Goal: Transaction & Acquisition: Subscribe to service/newsletter

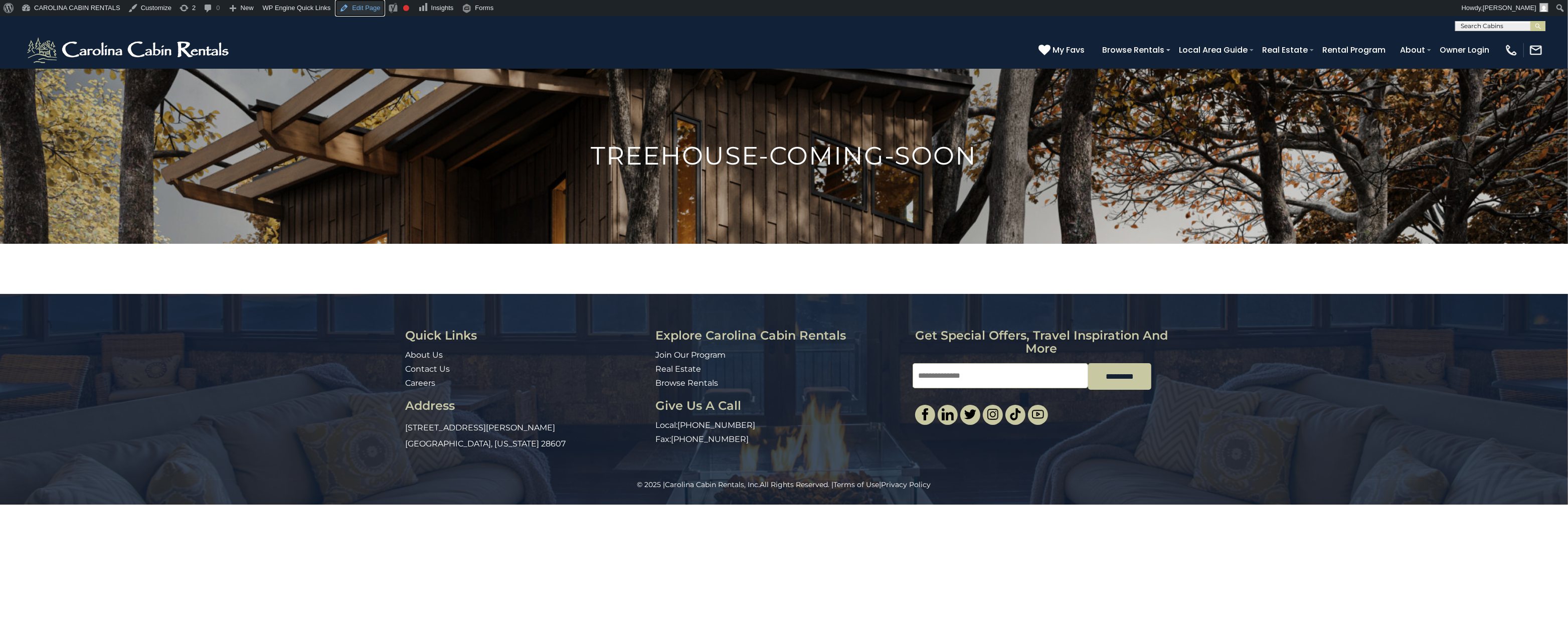
click at [362, 8] on link "Edit Page" at bounding box center [360, 7] width 49 height 16
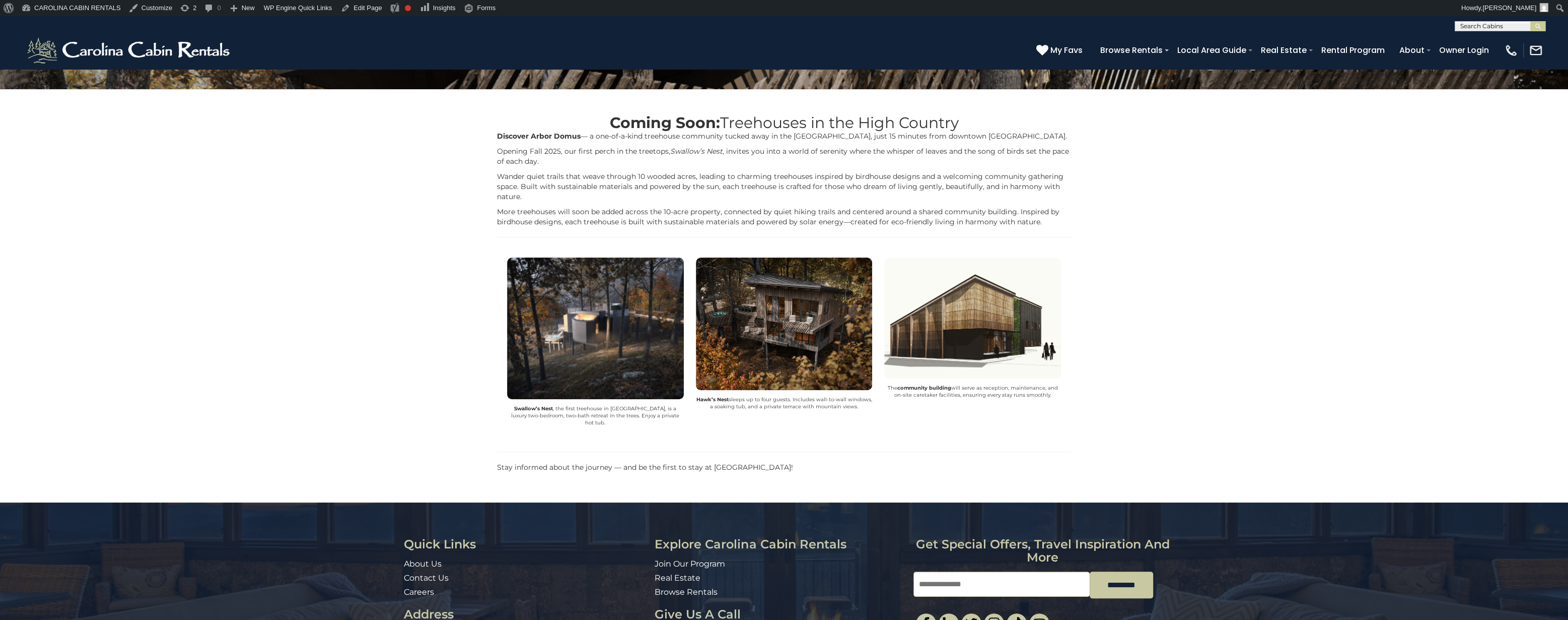
scroll to position [165, 0]
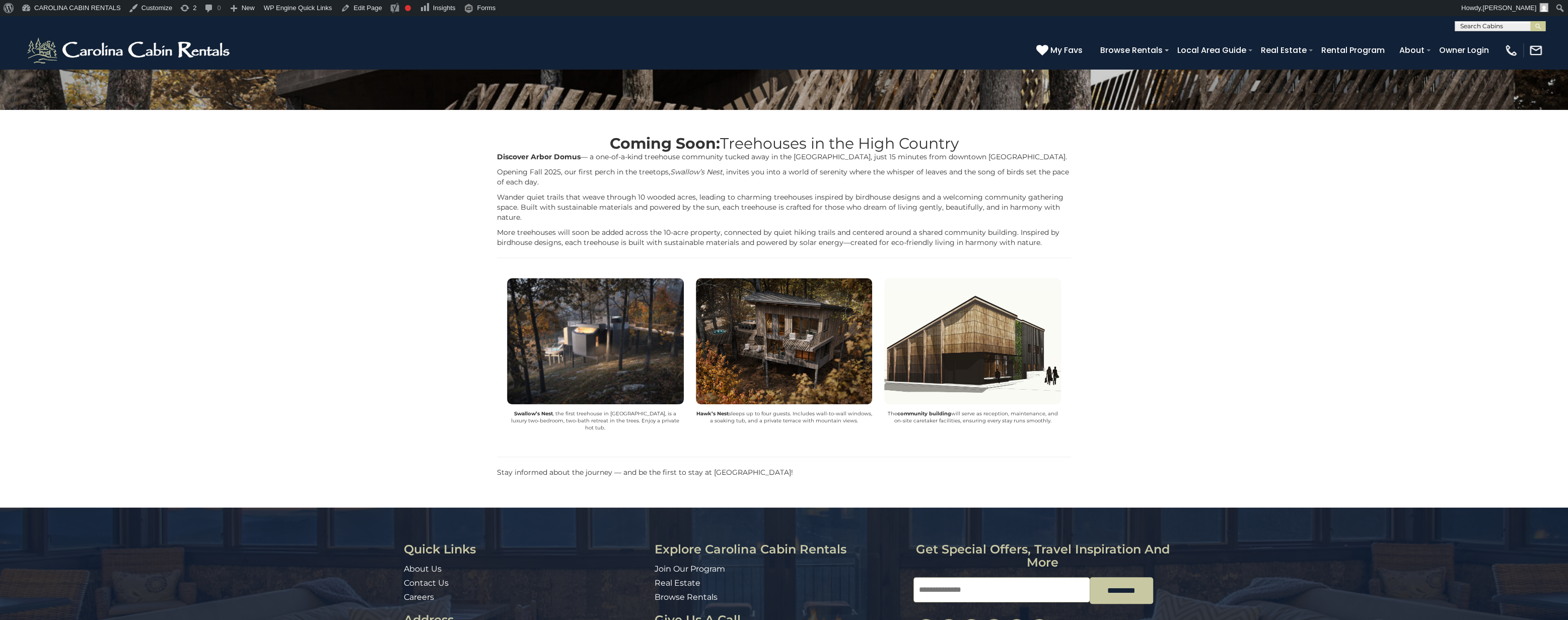
scroll to position [110, 0]
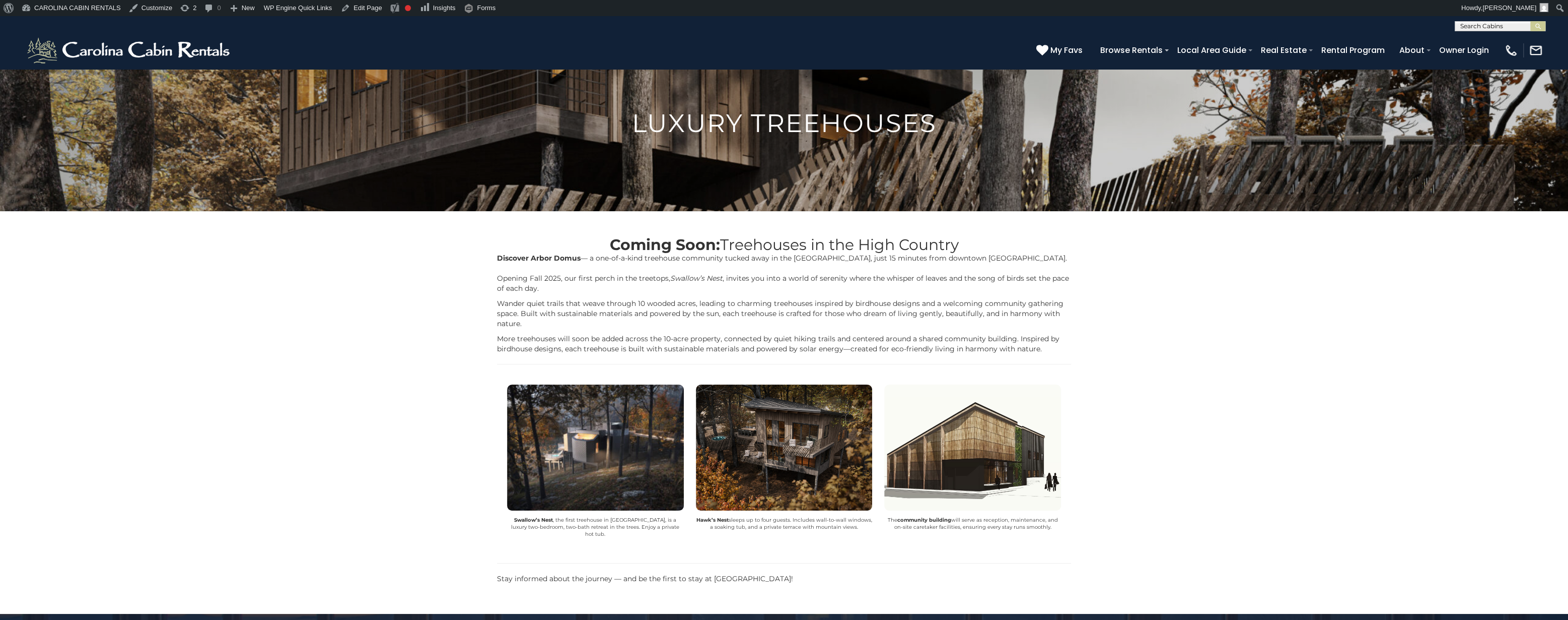
scroll to position [12, 0]
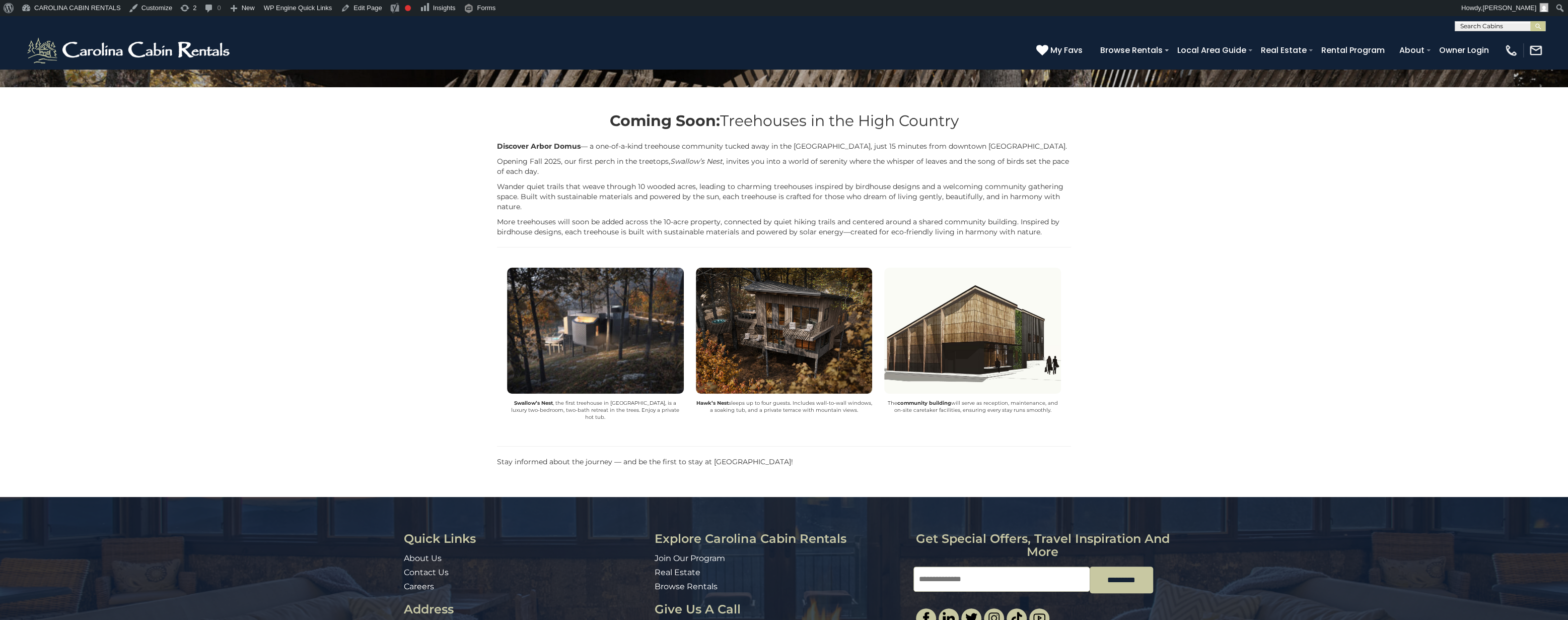
scroll to position [165, 0]
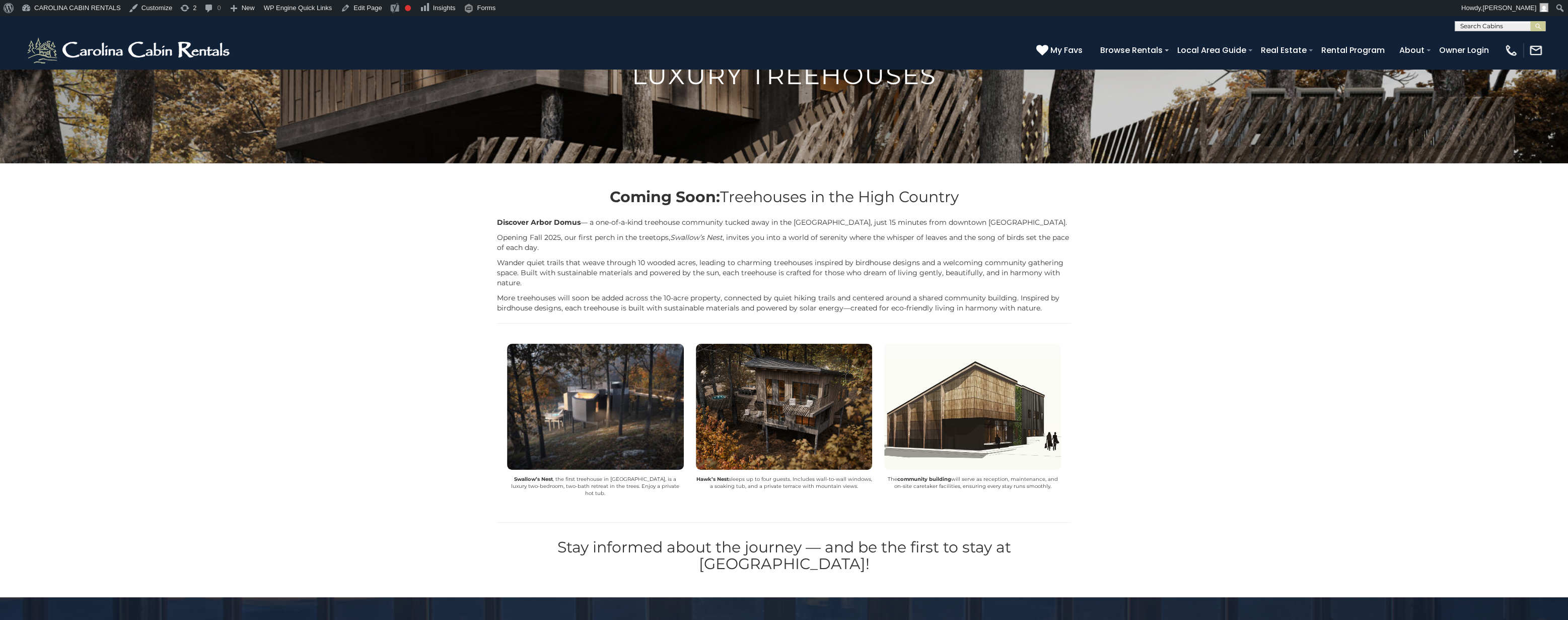
scroll to position [220, 0]
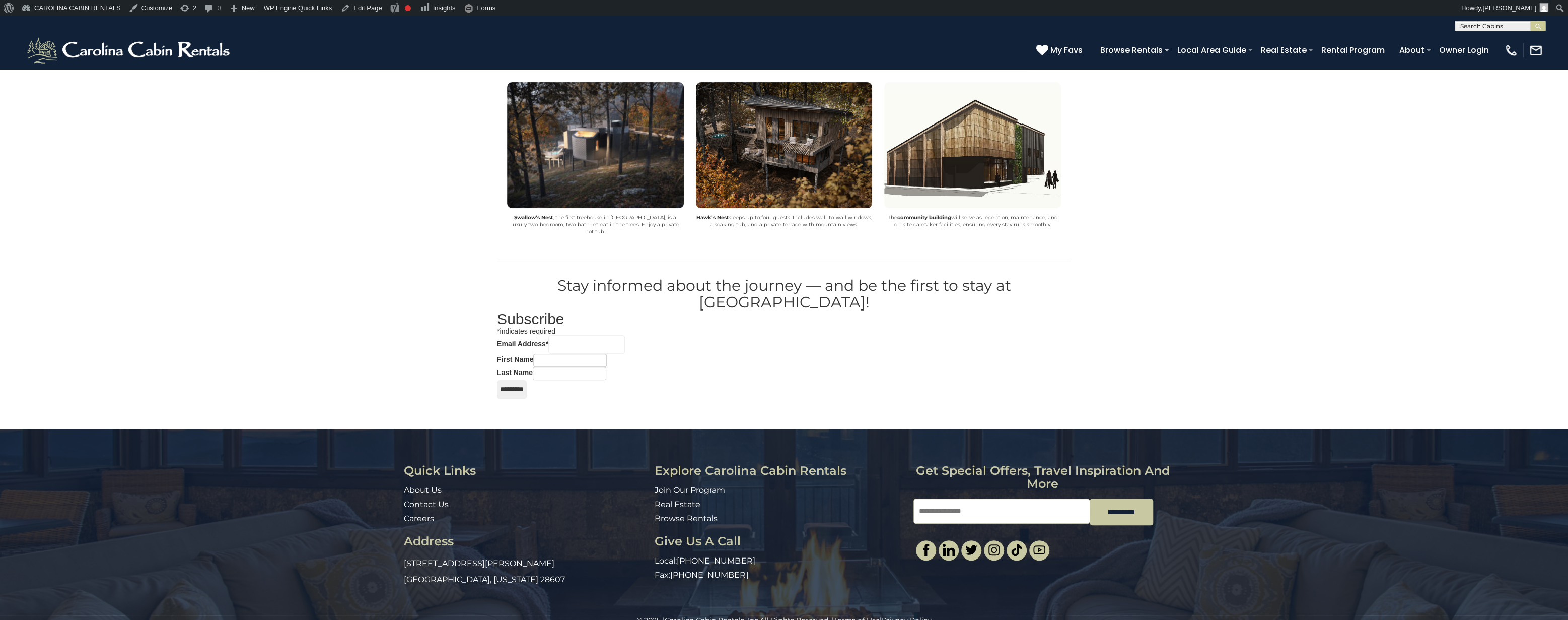
scroll to position [288, 0]
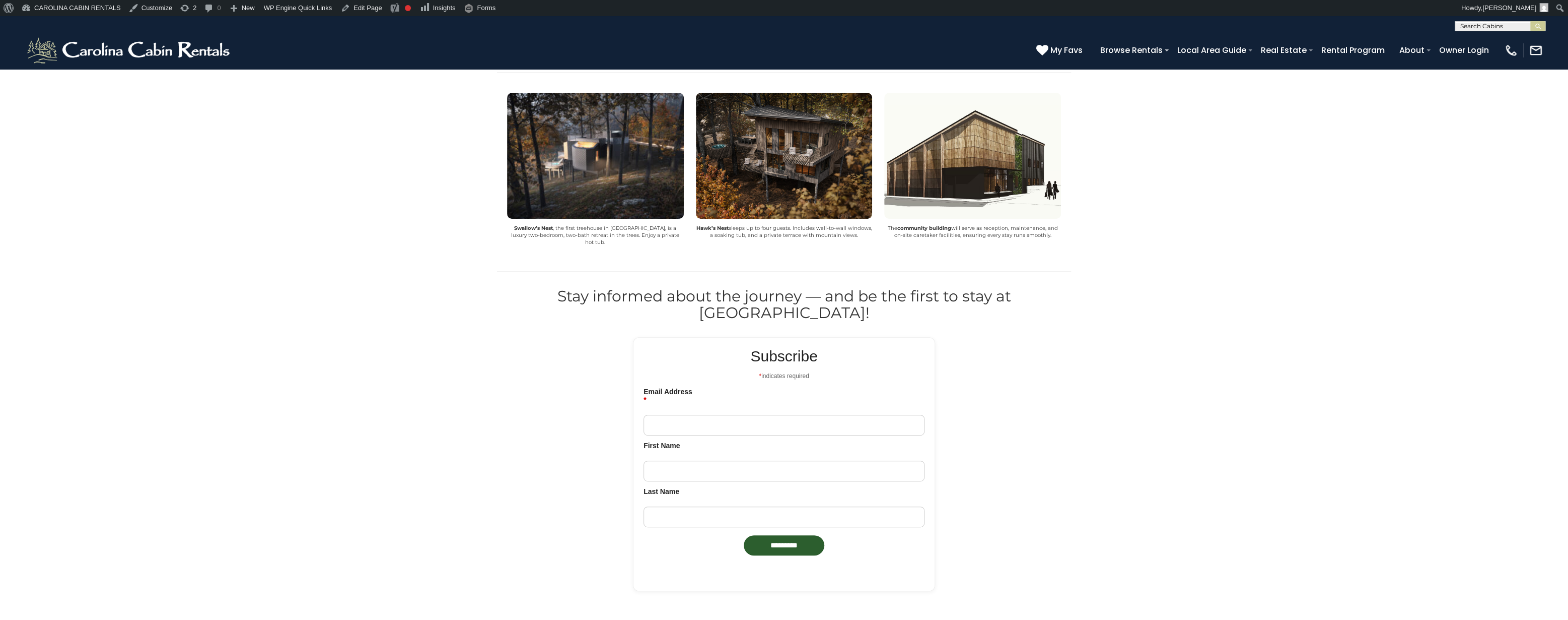
scroll to position [385, 0]
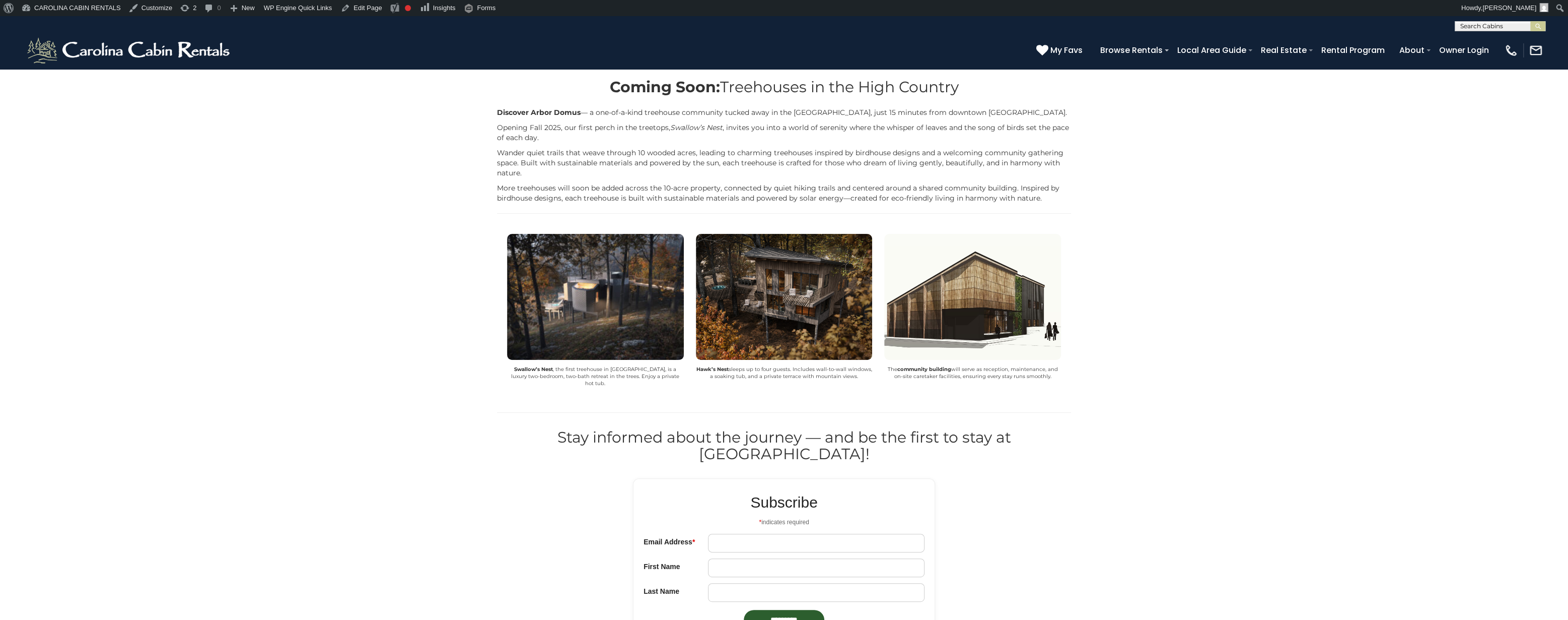
scroll to position [220, 0]
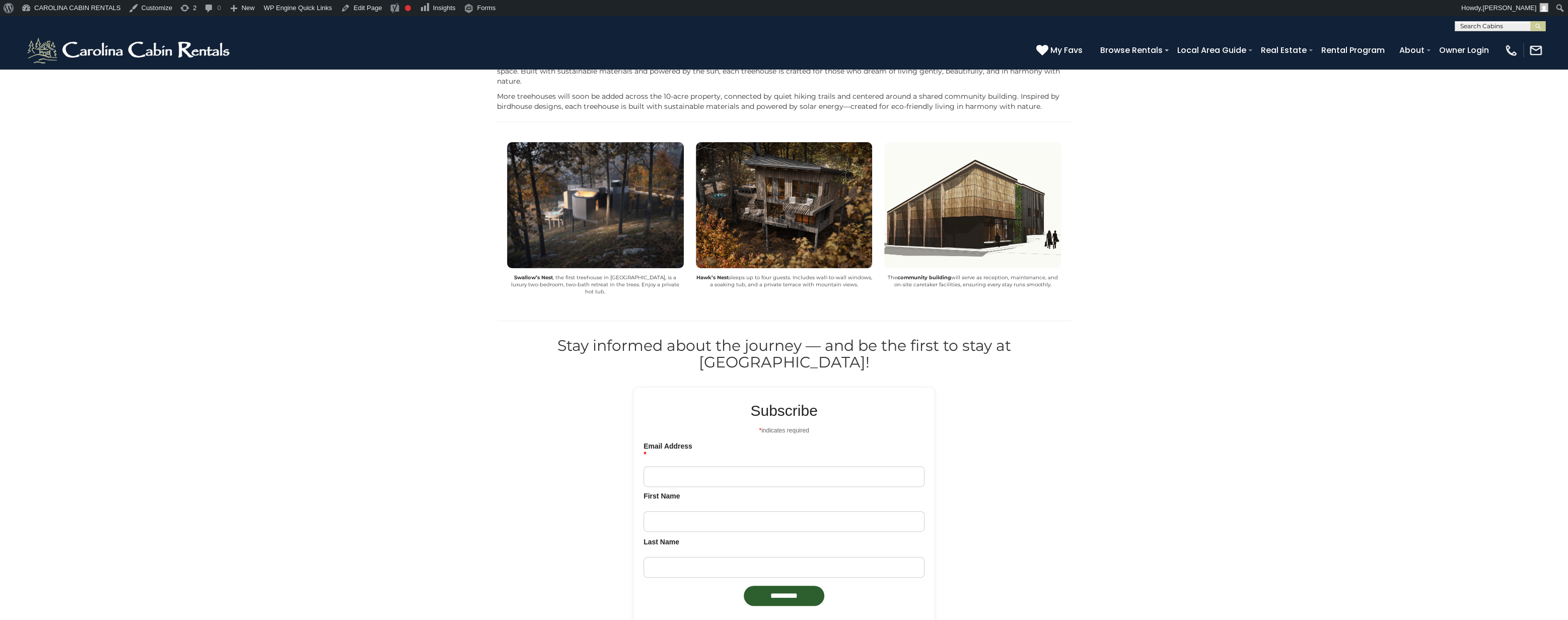
scroll to position [274, 0]
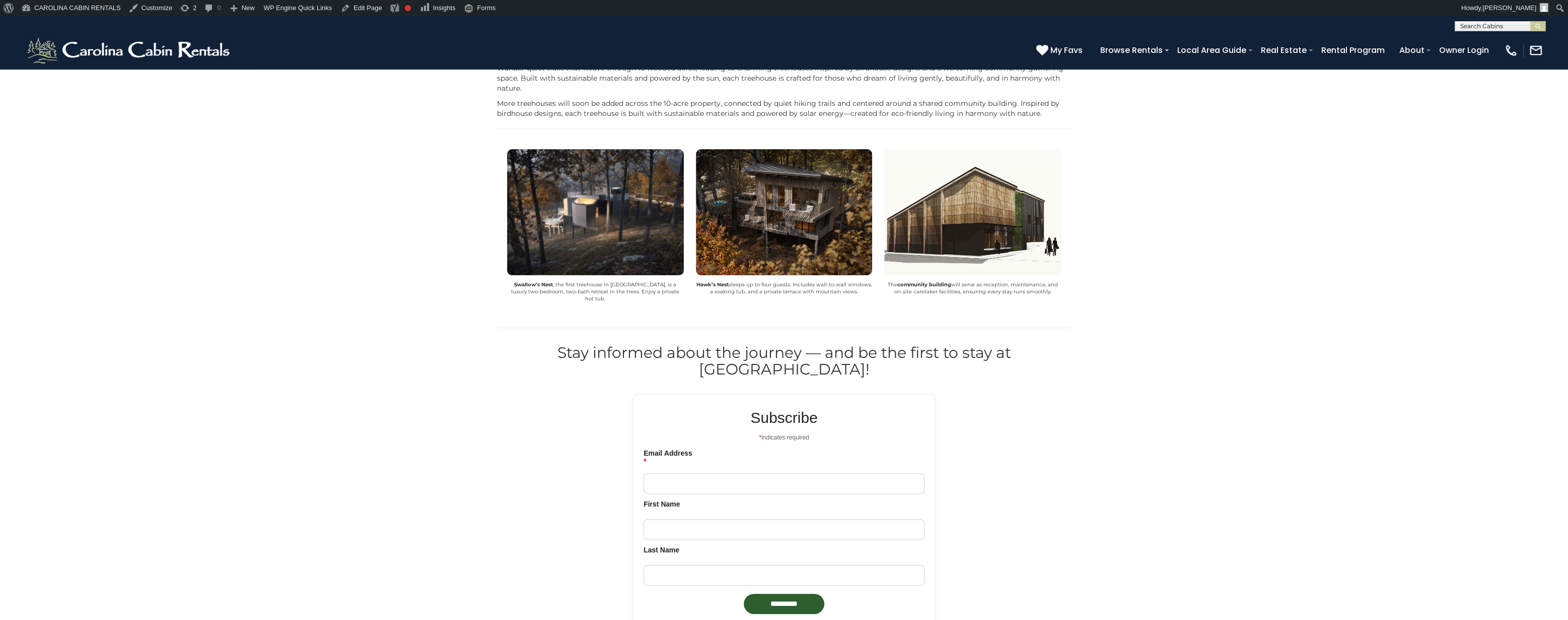
scroll to position [274, 0]
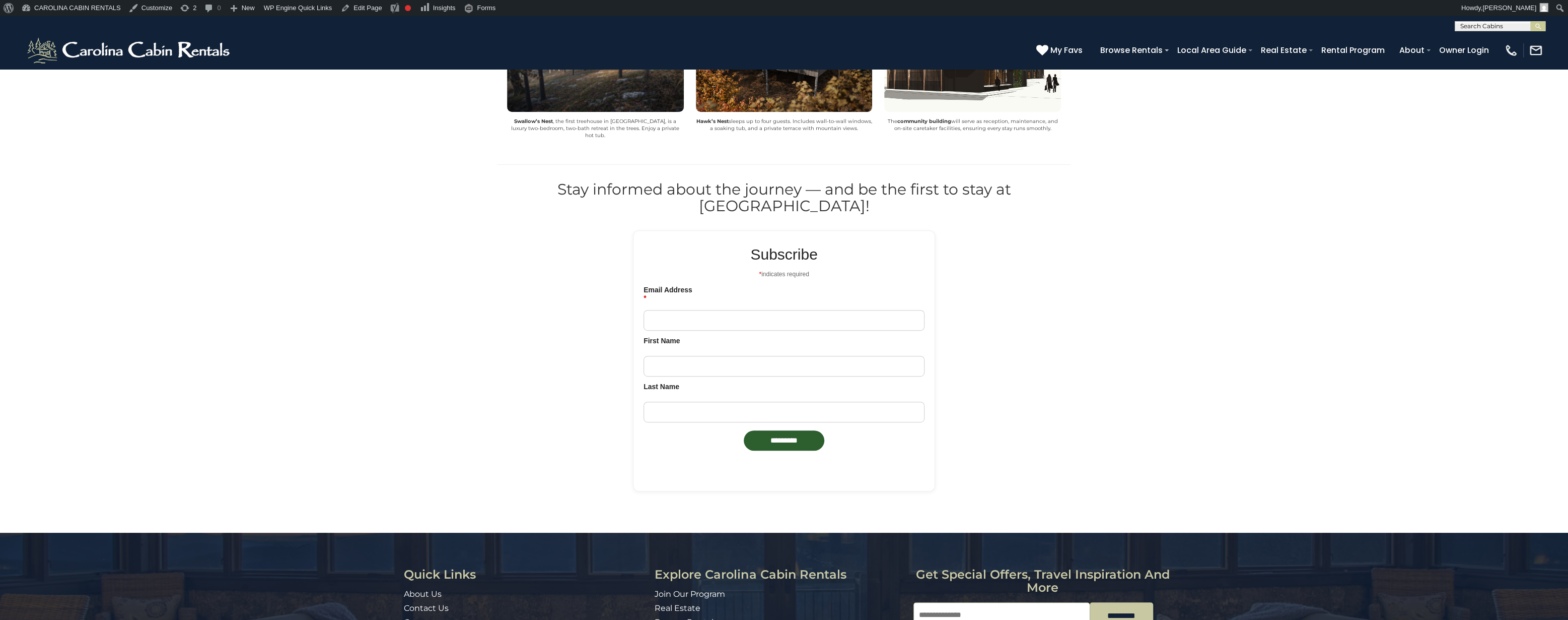
scroll to position [385, 0]
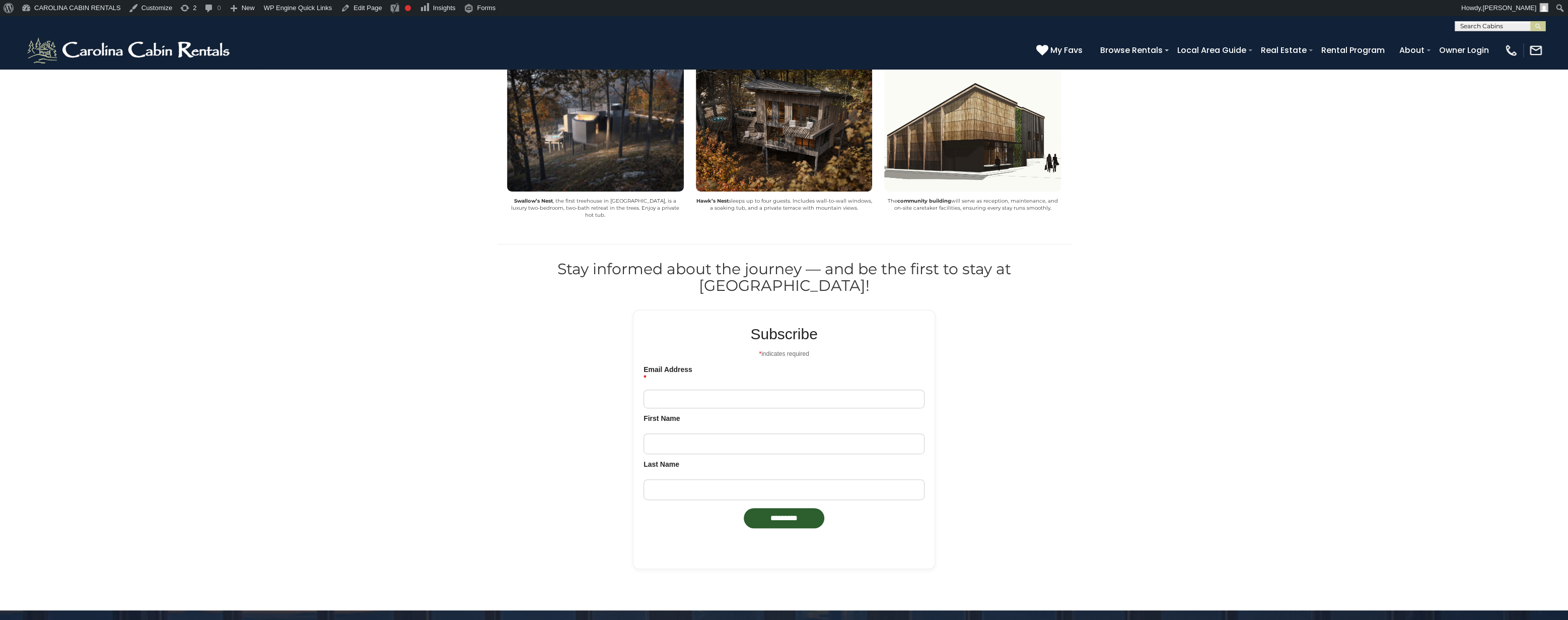
scroll to position [385, 0]
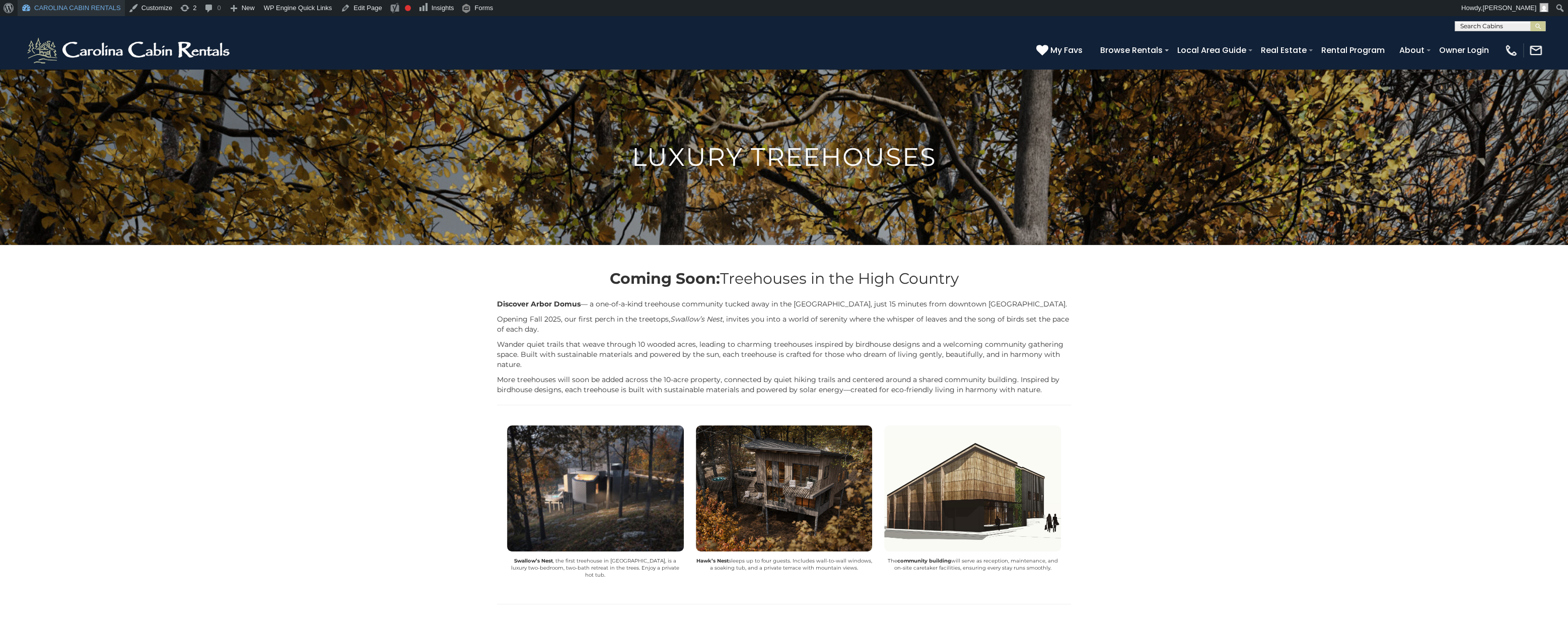
scroll to position [385, 0]
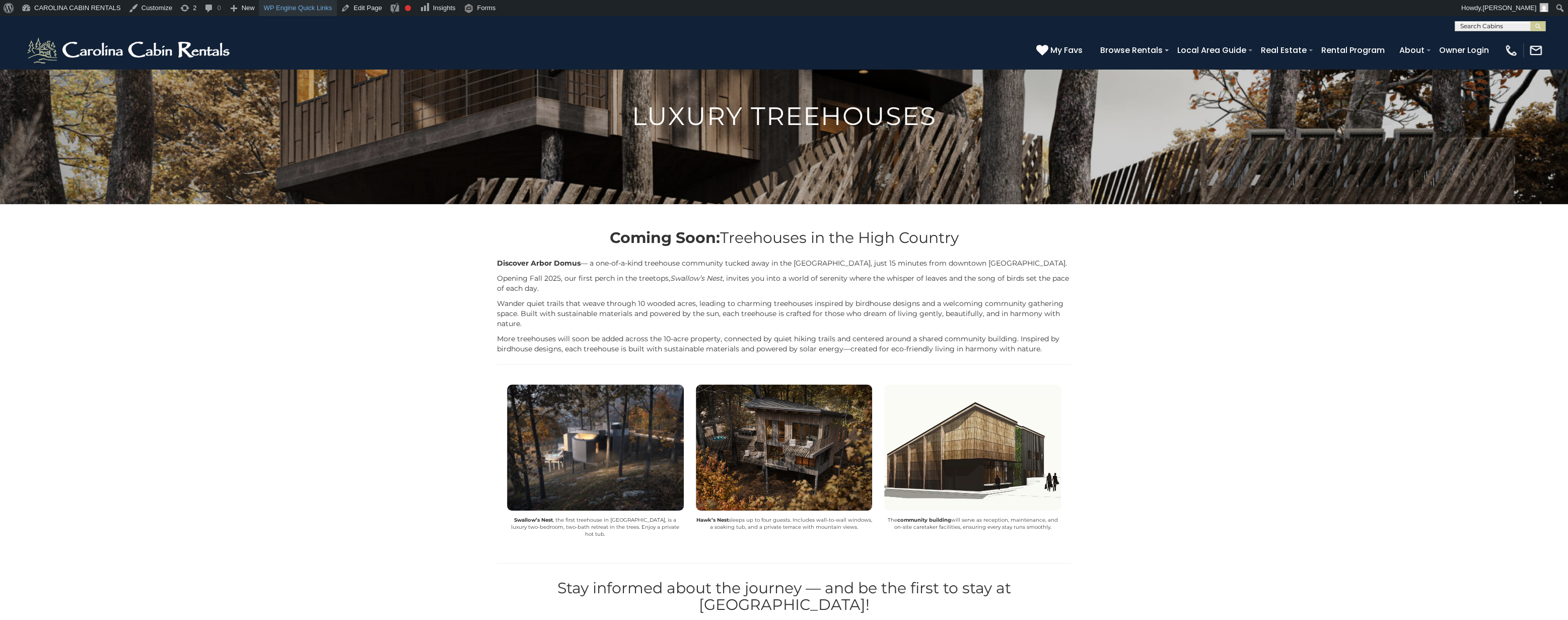
scroll to position [55, 0]
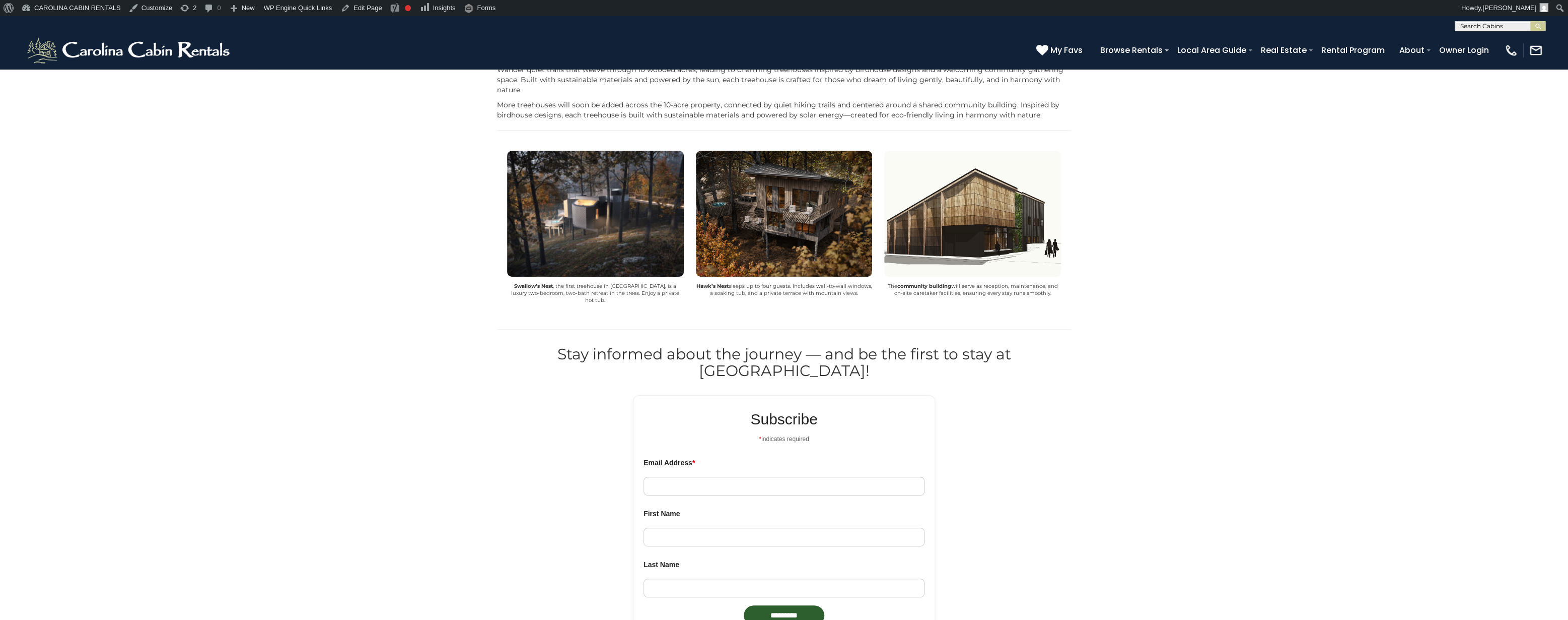
scroll to position [439, 0]
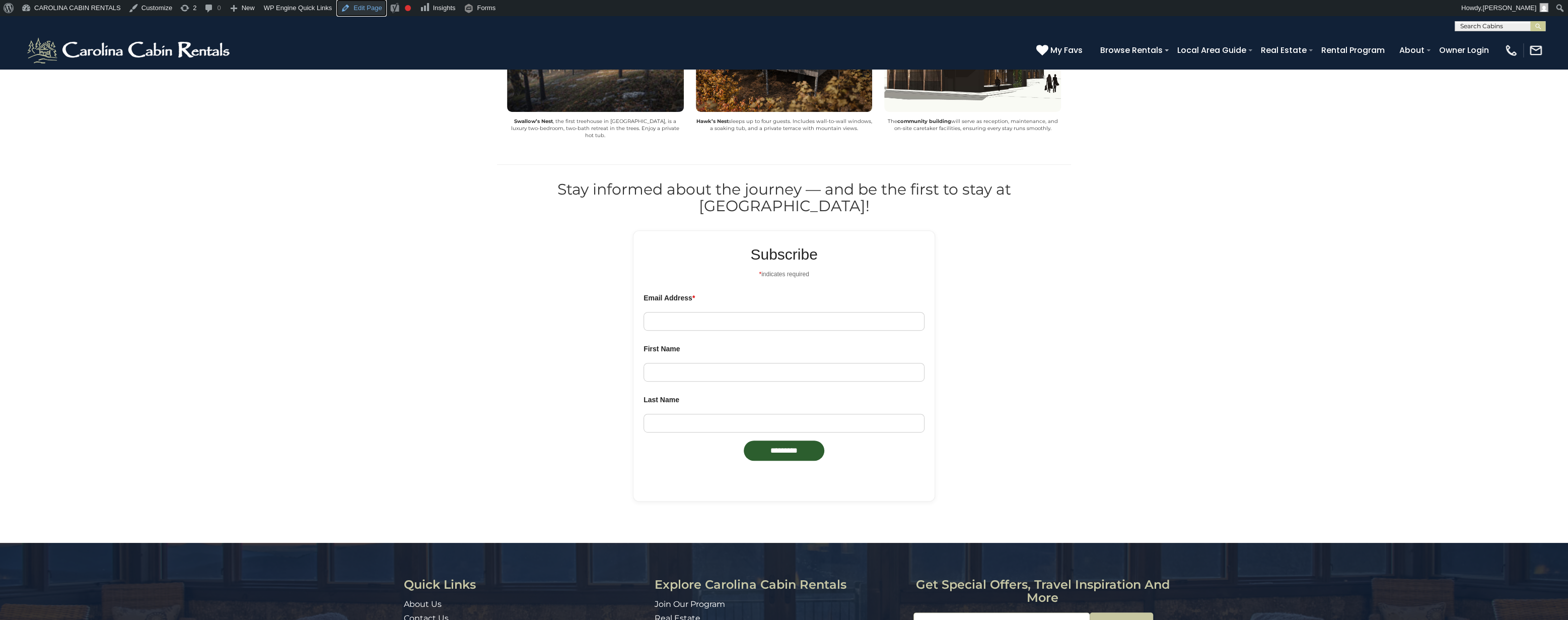
click at [361, 10] on link "Edit Page" at bounding box center [361, 7] width 49 height 16
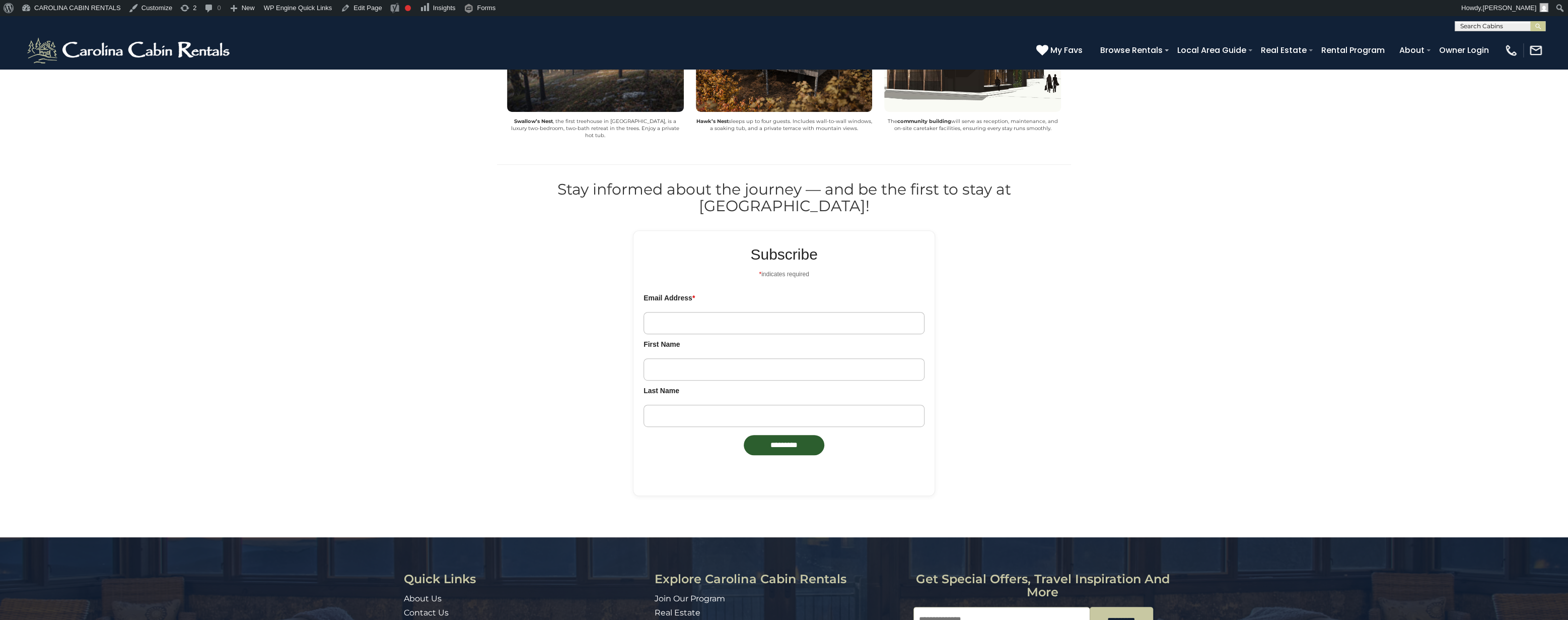
scroll to position [385, 0]
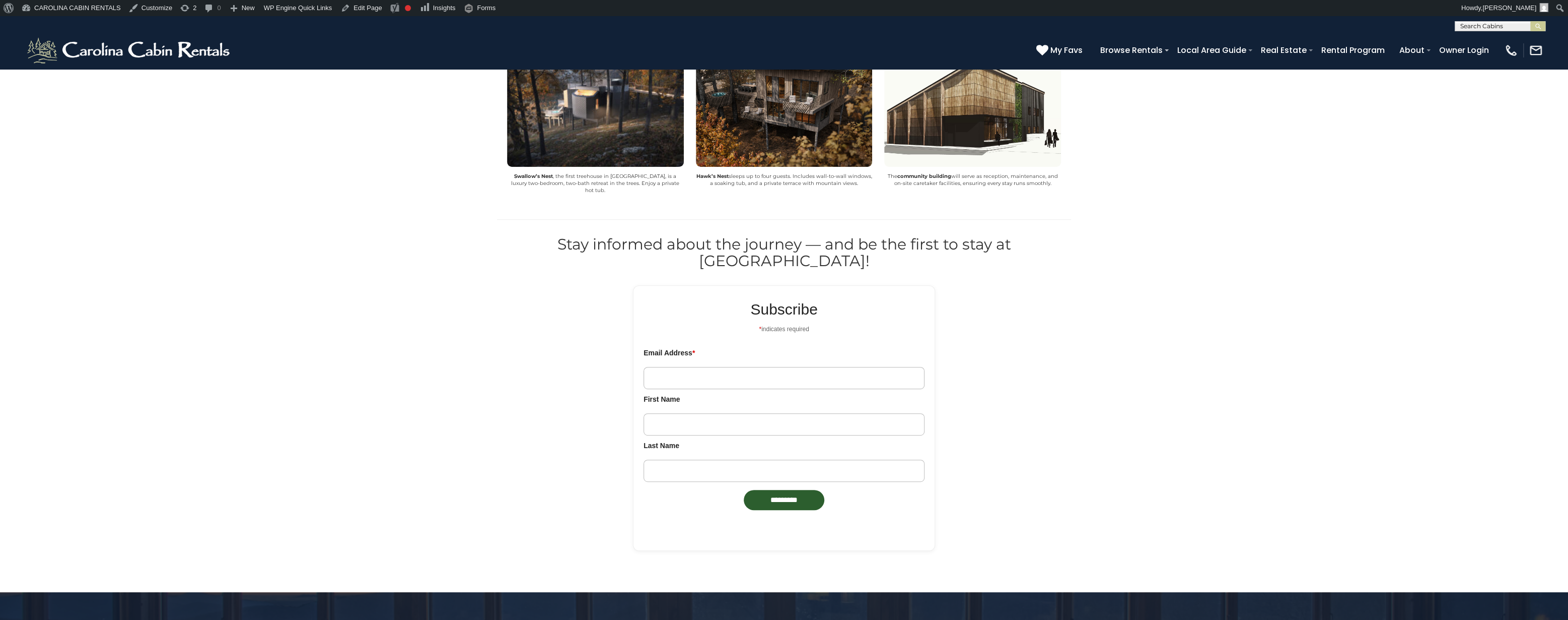
click at [781, 367] on input "Email Address *" at bounding box center [784, 378] width 281 height 22
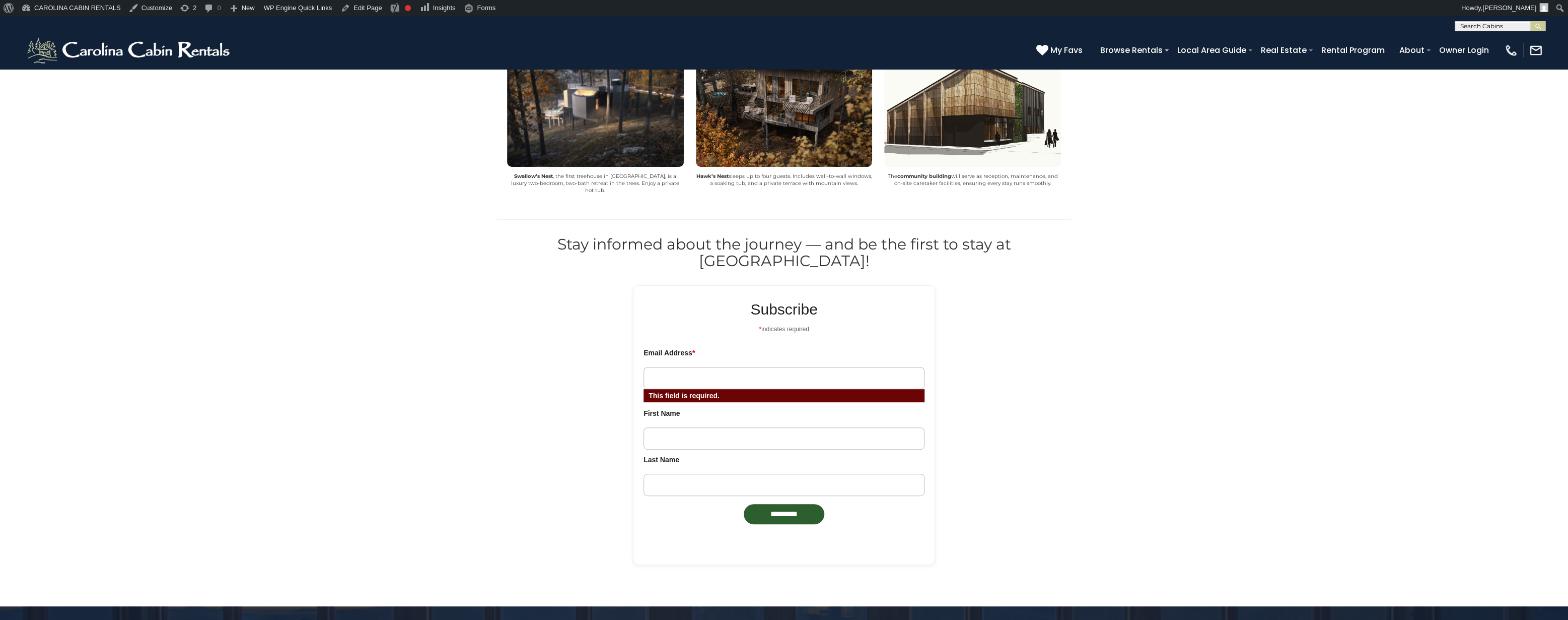
click at [695, 367] on input "Email Address *" at bounding box center [784, 378] width 281 height 22
type input "**********"
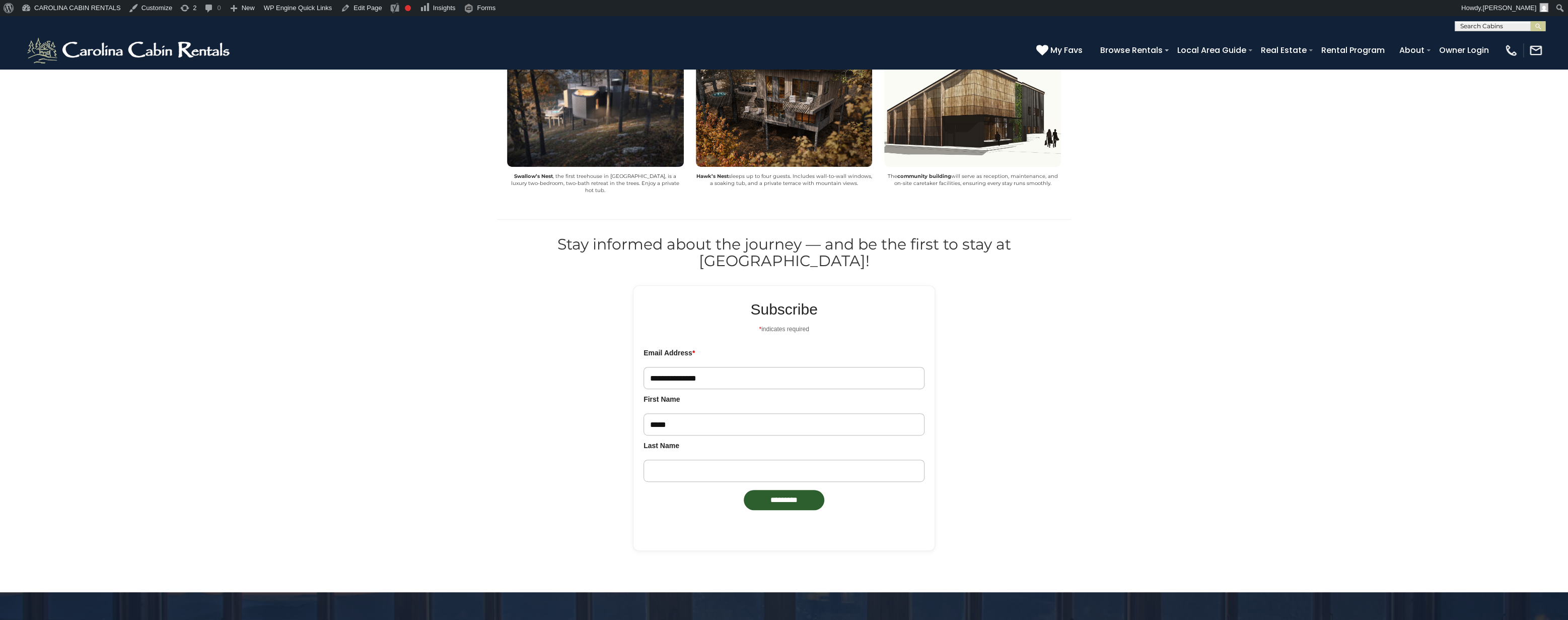
type input "*****"
type input "*"
type input "*******"
click at [800, 489] on input "*********" at bounding box center [784, 500] width 81 height 20
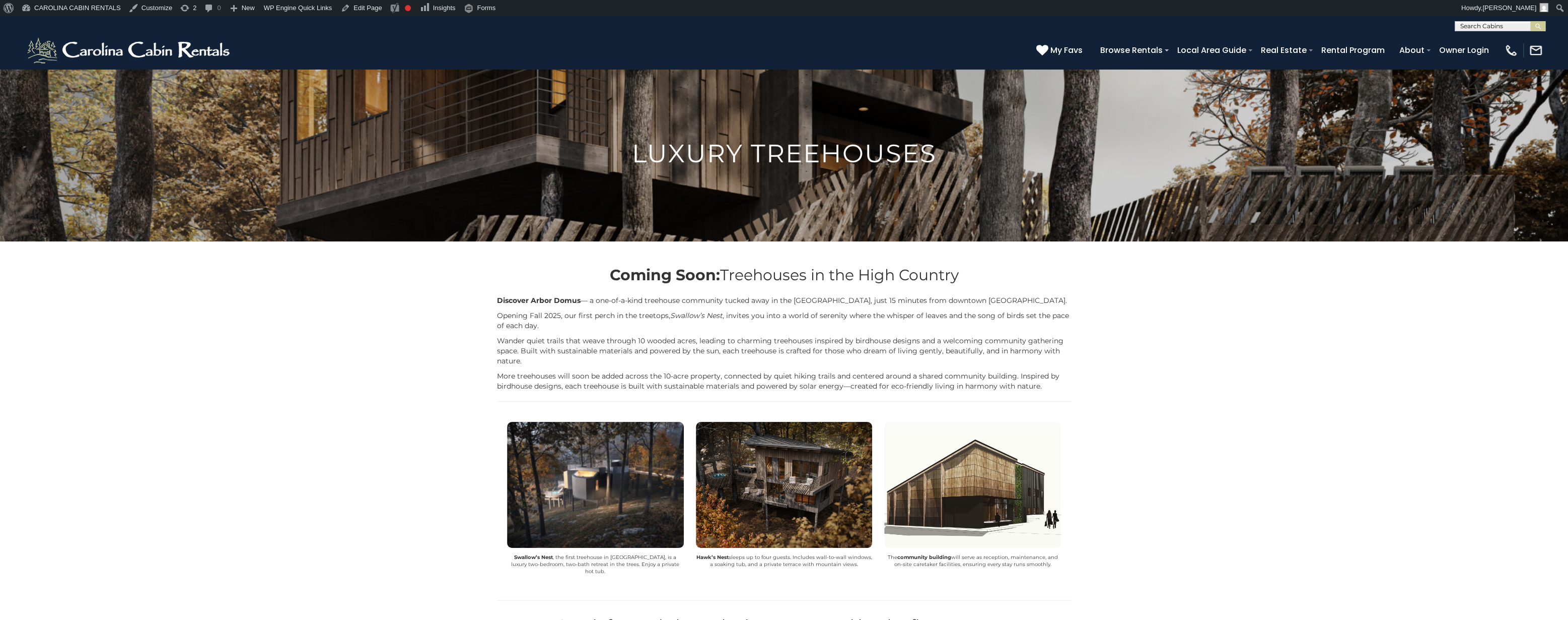
scroll to position [0, 0]
